Goal: Task Accomplishment & Management: Manage account settings

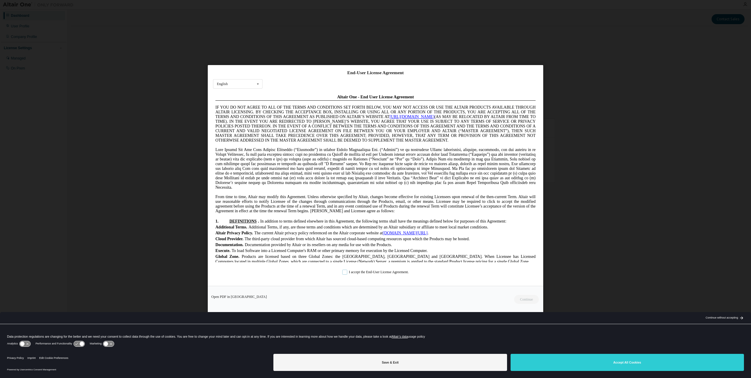
click at [343, 272] on label "I accept the End-User License Agreement." at bounding box center [375, 272] width 67 height 5
click at [524, 300] on button "Continue" at bounding box center [526, 299] width 25 height 9
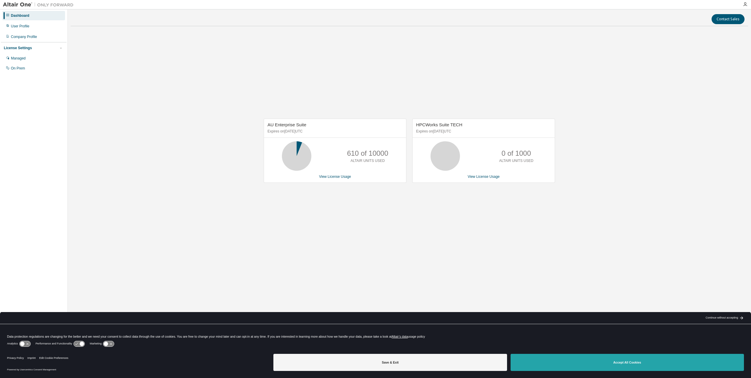
click at [613, 360] on button "Accept All Cookies" at bounding box center [627, 362] width 233 height 17
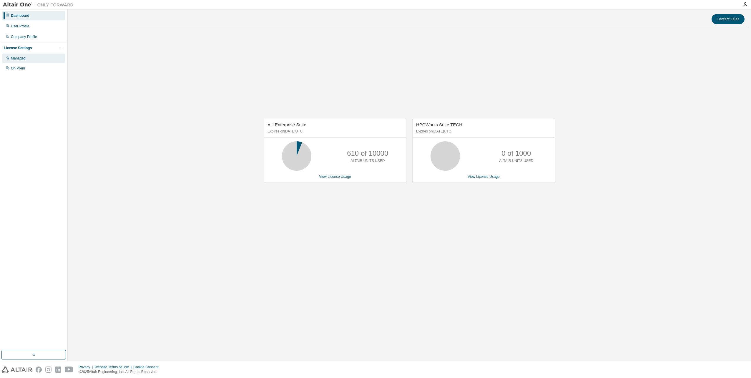
click at [19, 58] on div "Managed" at bounding box center [18, 58] width 15 height 5
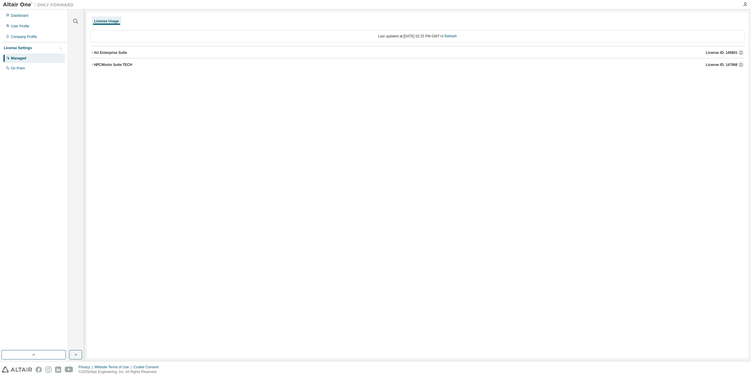
click at [92, 52] on icon "button" at bounding box center [92, 53] width 4 height 4
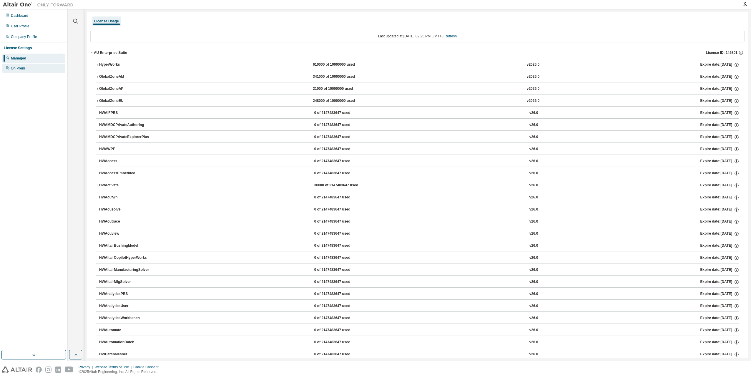
click at [21, 68] on div "On Prem" at bounding box center [18, 68] width 14 height 5
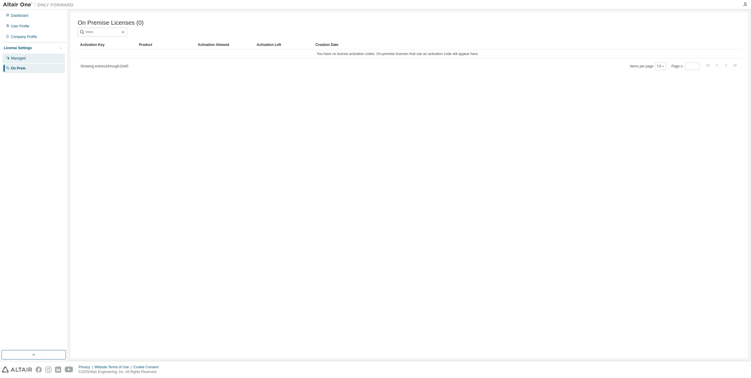
click at [20, 59] on div "Managed" at bounding box center [18, 58] width 15 height 5
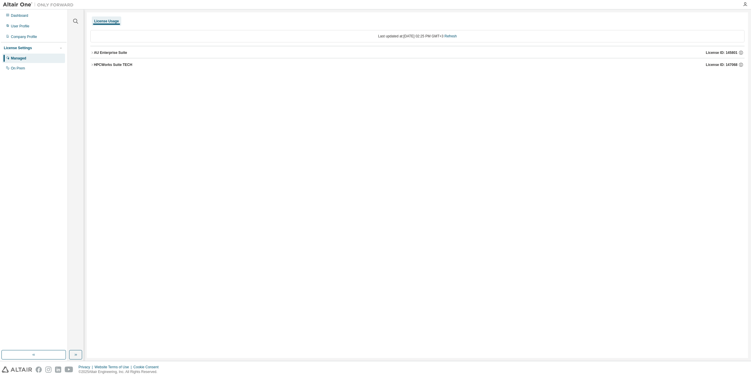
click at [92, 64] on icon "button" at bounding box center [92, 65] width 4 height 4
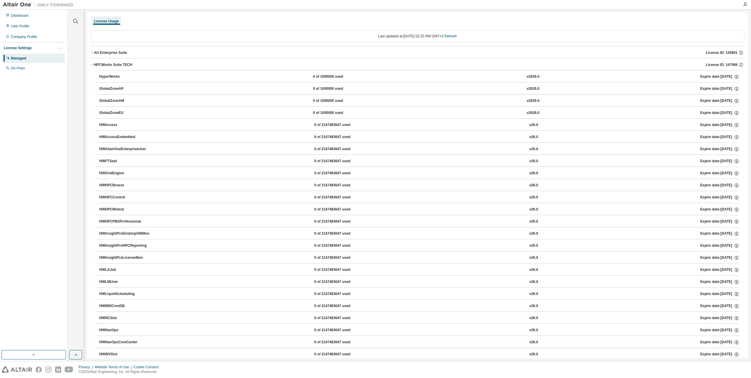
click at [91, 53] on icon "button" at bounding box center [92, 53] width 4 height 4
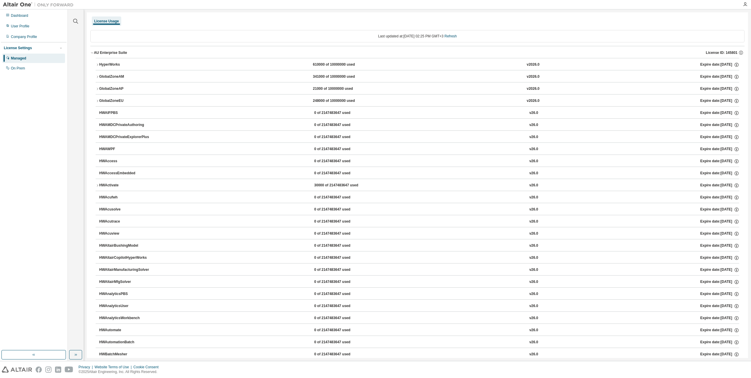
click at [92, 53] on icon "button" at bounding box center [92, 53] width 4 height 4
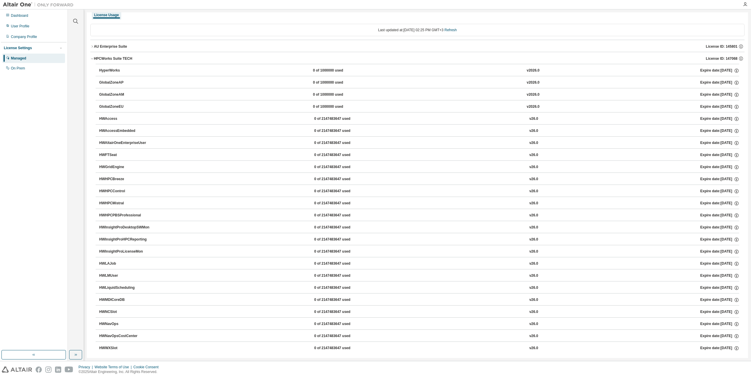
scroll to position [12, 0]
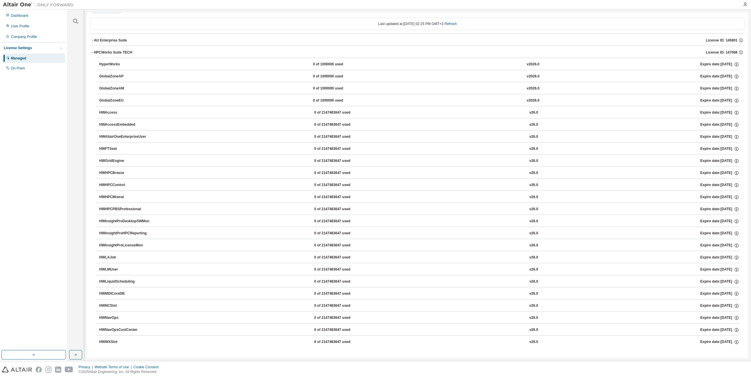
click at [23, 49] on div "License Settings" at bounding box center [18, 48] width 28 height 5
click at [121, 101] on div "GlobalZoneEU" at bounding box center [125, 100] width 53 height 5
click at [118, 100] on div "GlobalZoneEU" at bounding box center [125, 100] width 53 height 5
click at [734, 101] on icon "button" at bounding box center [736, 100] width 5 height 5
click at [614, 23] on div "Last updated at: [DATE] 02:25 PM GMT+3 Refresh" at bounding box center [417, 24] width 654 height 12
